Goal: Transaction & Acquisition: Subscribe to service/newsletter

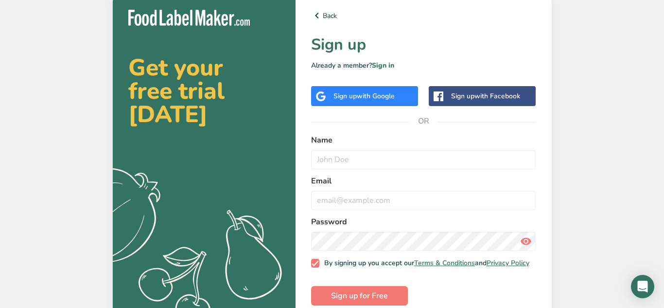
click at [362, 102] on div "Sign up with Google" at bounding box center [364, 96] width 107 height 20
click at [323, 18] on link "Back" at bounding box center [423, 16] width 225 height 12
click at [324, 14] on link "Back" at bounding box center [423, 16] width 225 height 12
